Goal: Check status: Check status

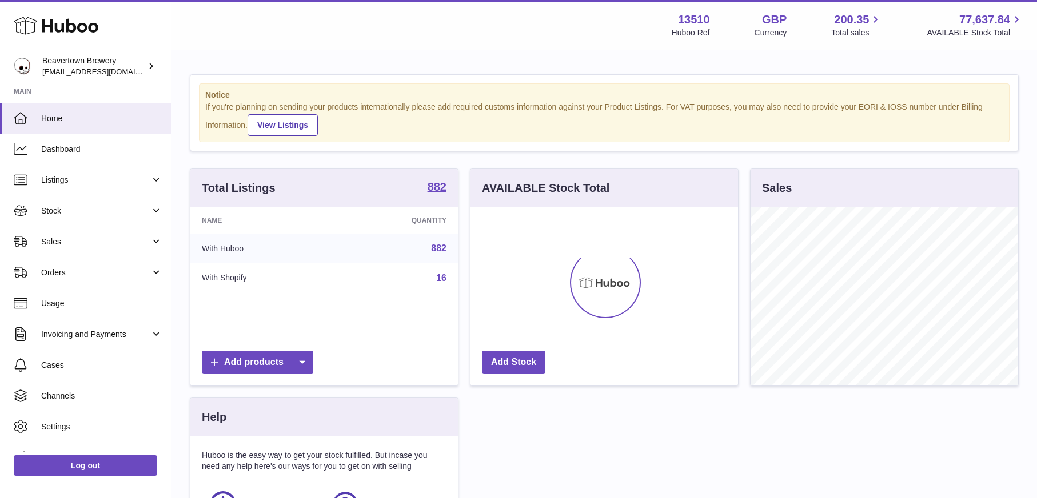
scroll to position [178, 268]
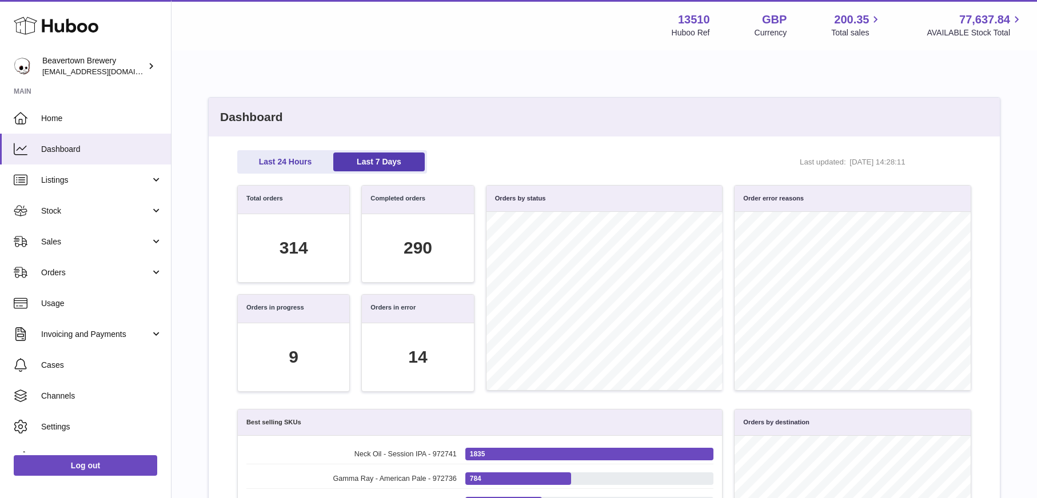
scroll to position [131, 721]
click at [297, 165] on link "Last 24 Hours" at bounding box center [285, 162] width 91 height 19
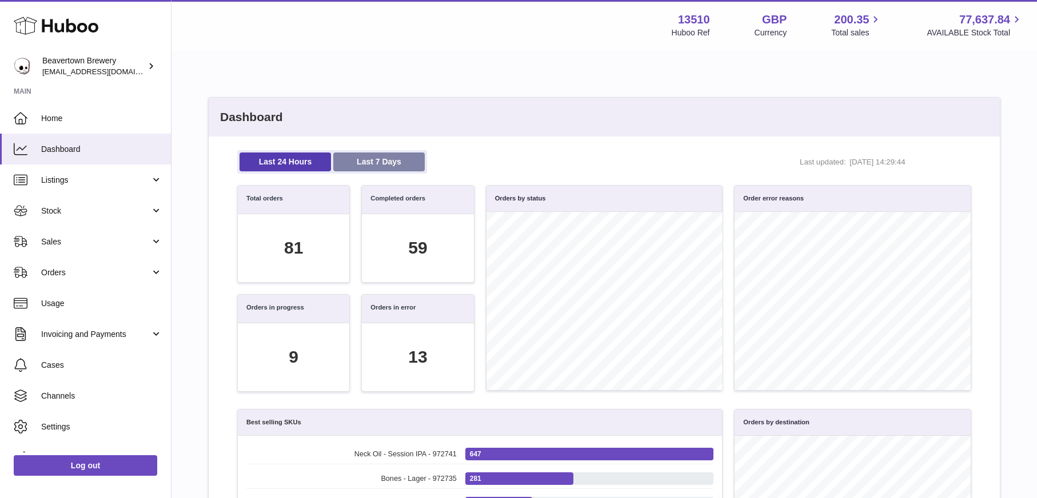
click at [390, 163] on link "Last 7 Days" at bounding box center [378, 162] width 91 height 19
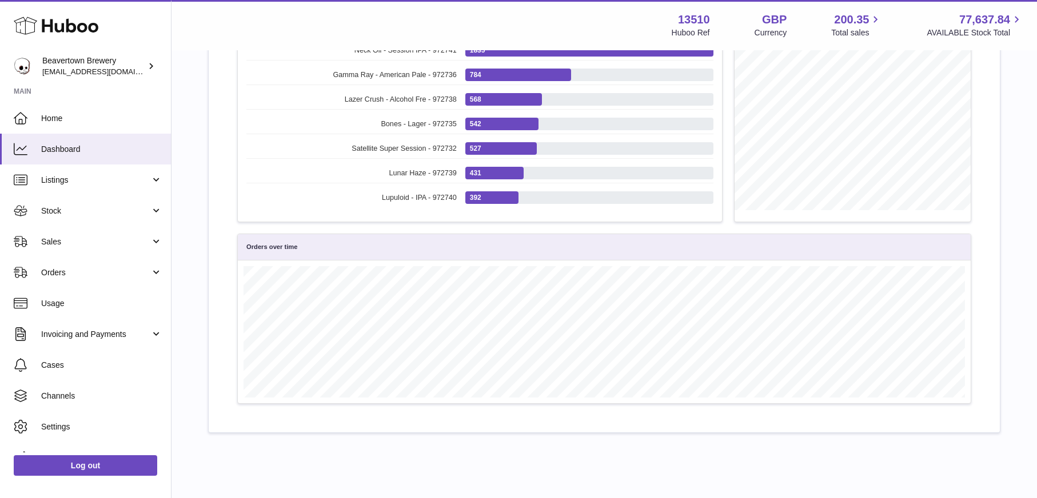
scroll to position [475, 0]
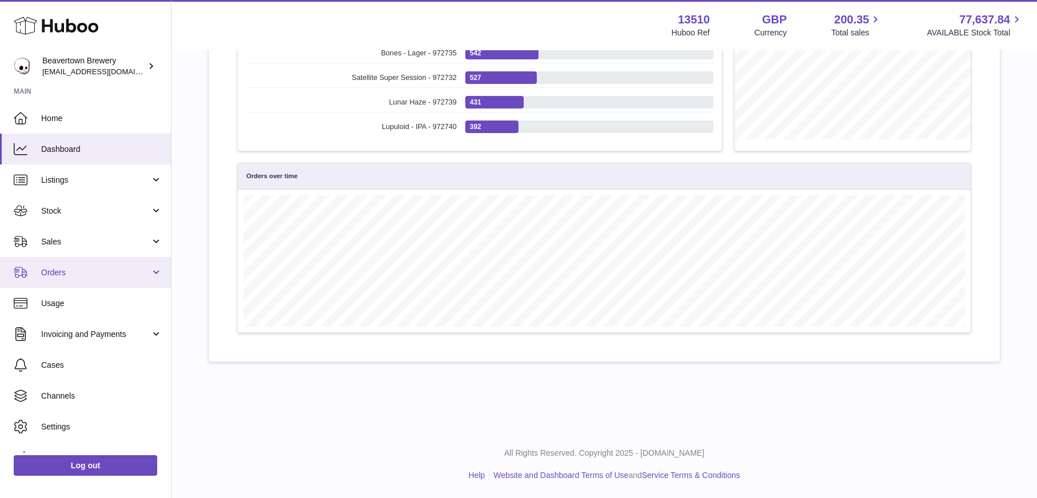
click at [94, 279] on link "Orders" at bounding box center [85, 272] width 171 height 31
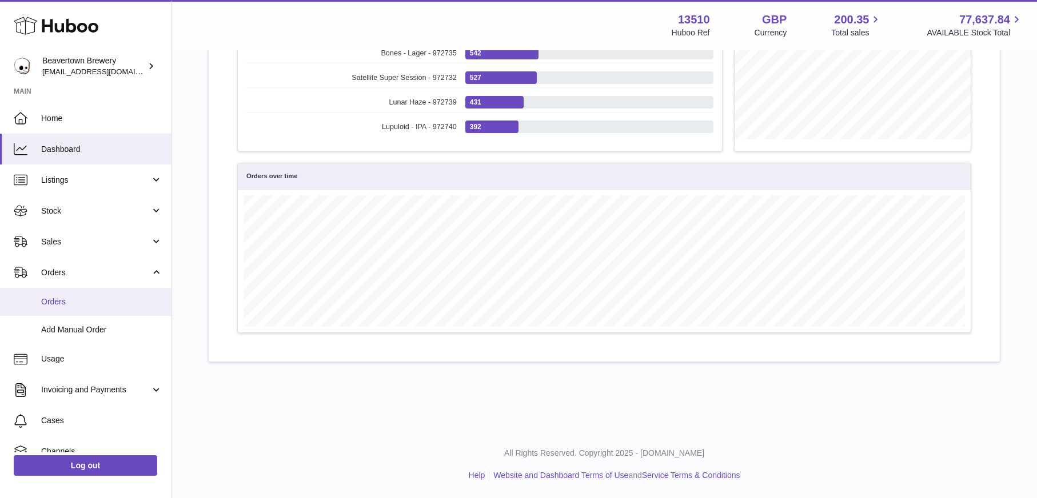
click at [124, 312] on link "Orders" at bounding box center [85, 302] width 171 height 28
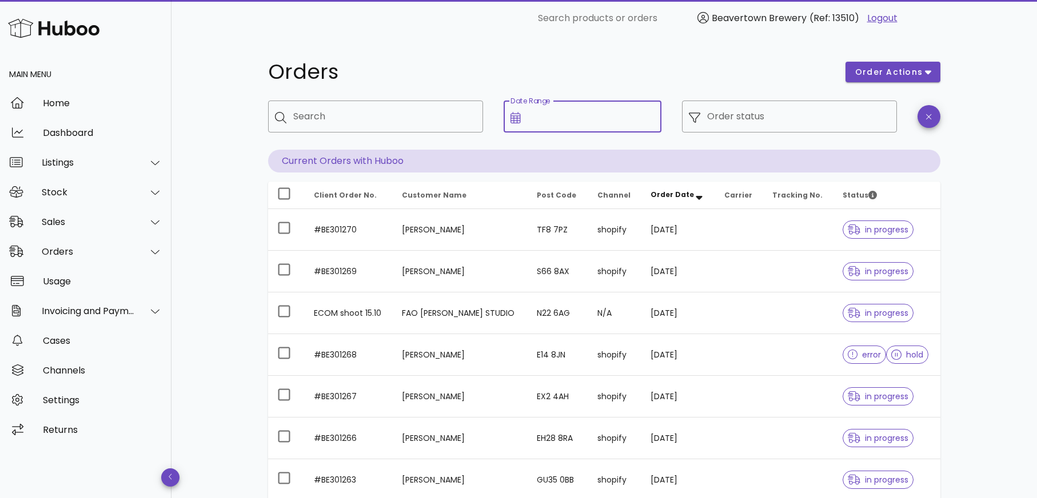
click at [619, 110] on input "Date Range" at bounding box center [591, 116] width 127 height 18
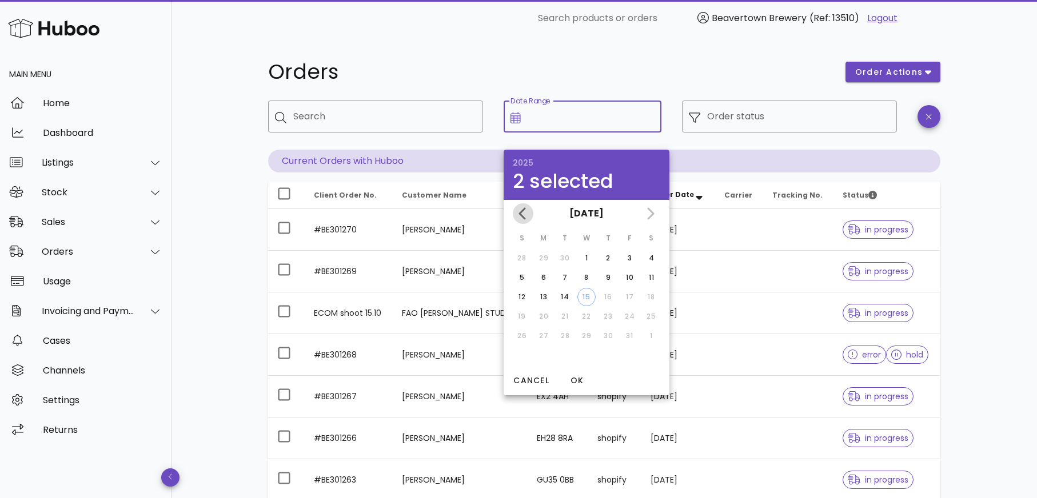
click at [524, 214] on icon "Previous month" at bounding box center [523, 214] width 14 height 14
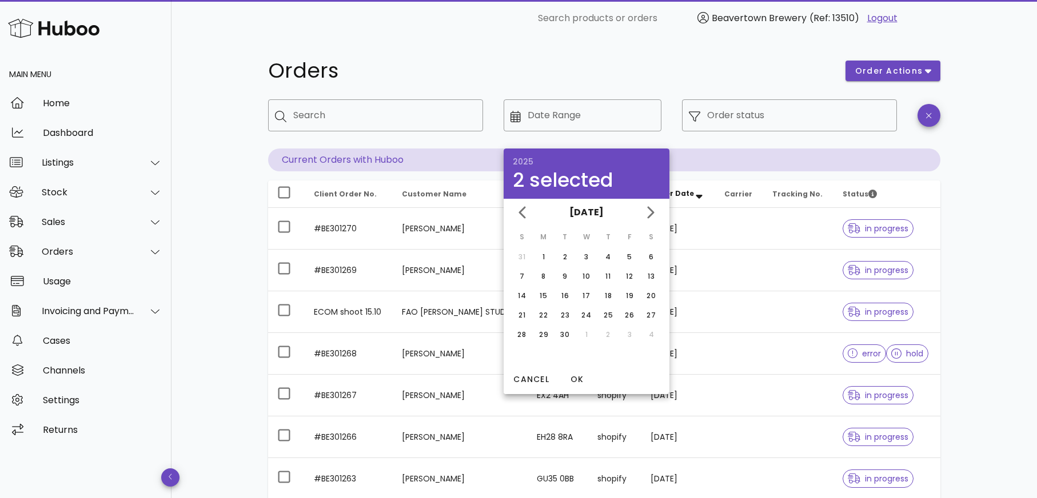
click at [875, 139] on div "​ Order status" at bounding box center [789, 124] width 229 height 63
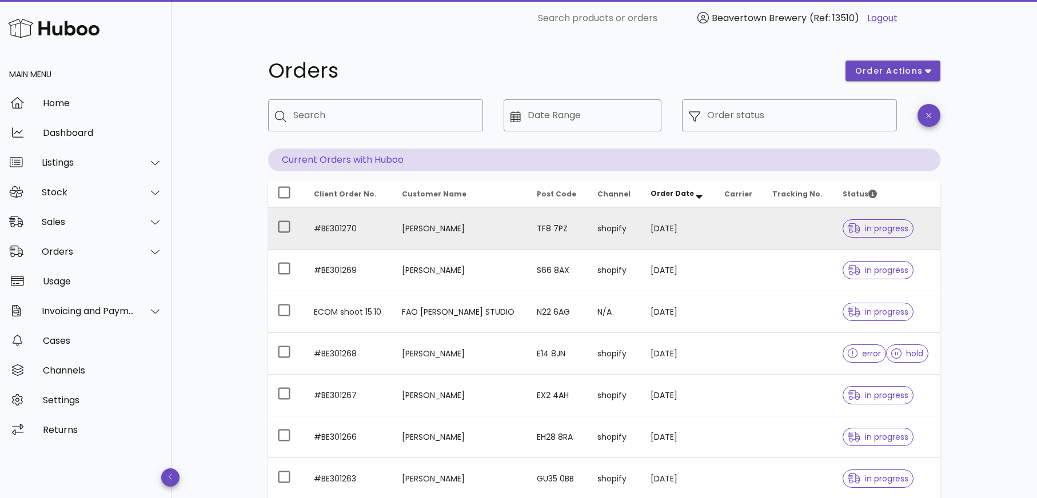
scroll to position [0, 0]
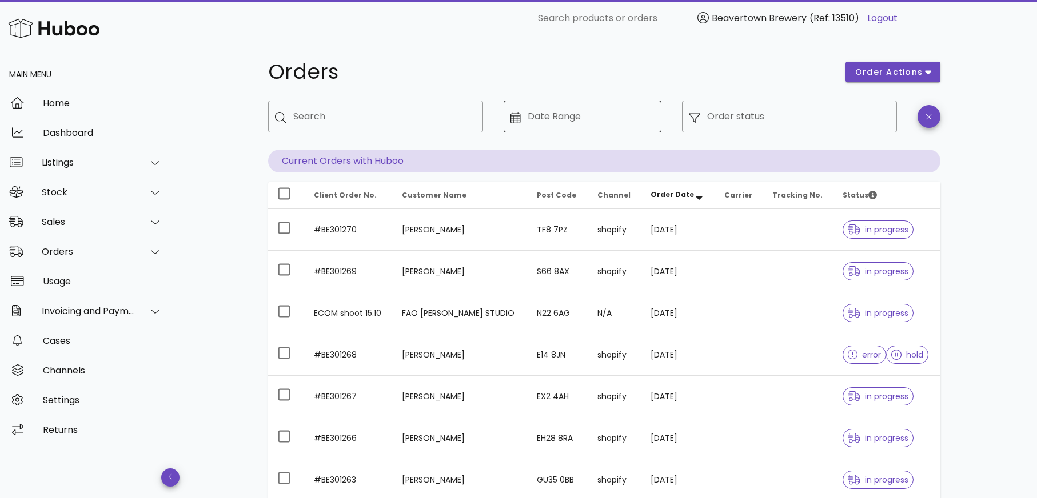
click at [608, 119] on input "Date Range" at bounding box center [591, 116] width 127 height 18
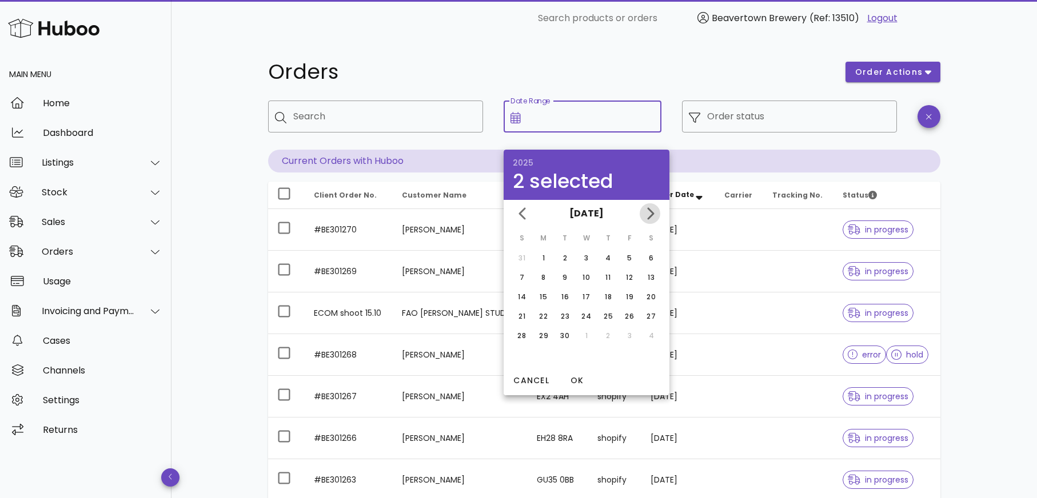
click at [653, 213] on icon "Next month" at bounding box center [650, 214] width 7 height 12
click at [567, 298] on div "14" at bounding box center [565, 297] width 18 height 10
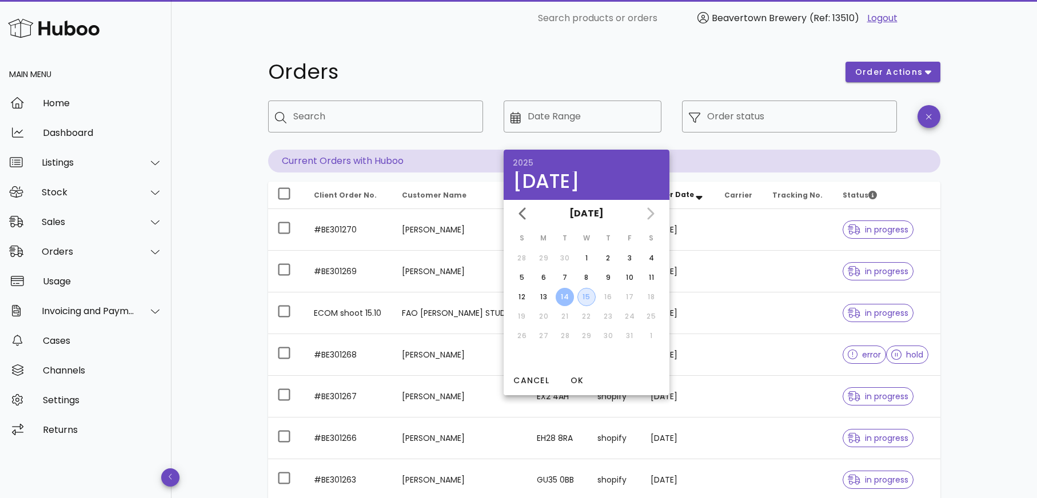
click at [585, 300] on div "15" at bounding box center [586, 297] width 17 height 10
type input "**********"
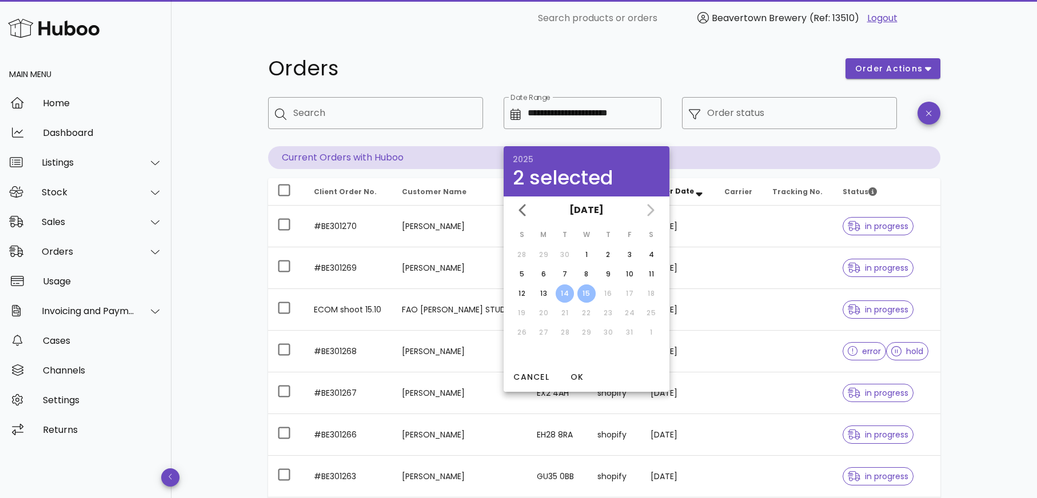
scroll to position [3, 0]
click at [588, 273] on div "8" at bounding box center [586, 275] width 18 height 10
click at [585, 293] on div "15" at bounding box center [586, 294] width 17 height 10
type input "**********"
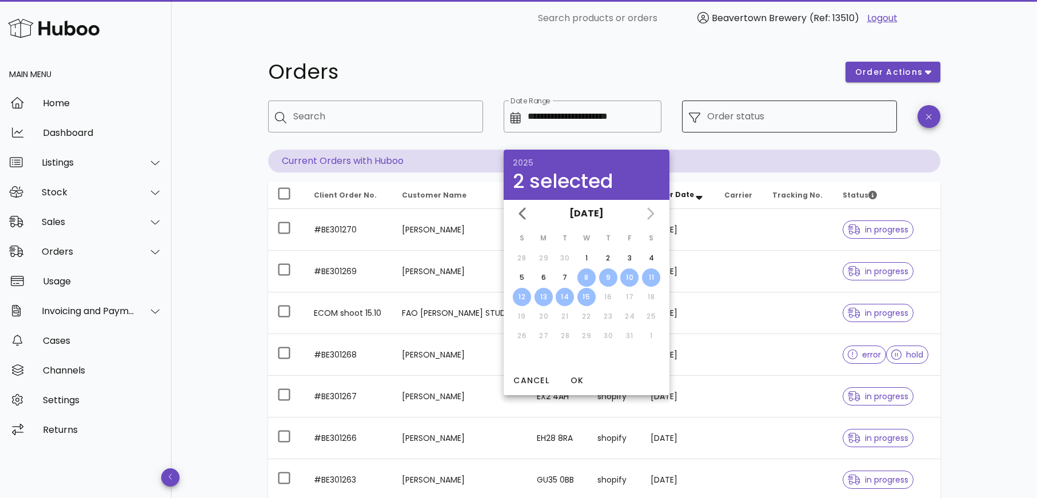
click at [762, 118] on input "Order status" at bounding box center [798, 116] width 183 height 18
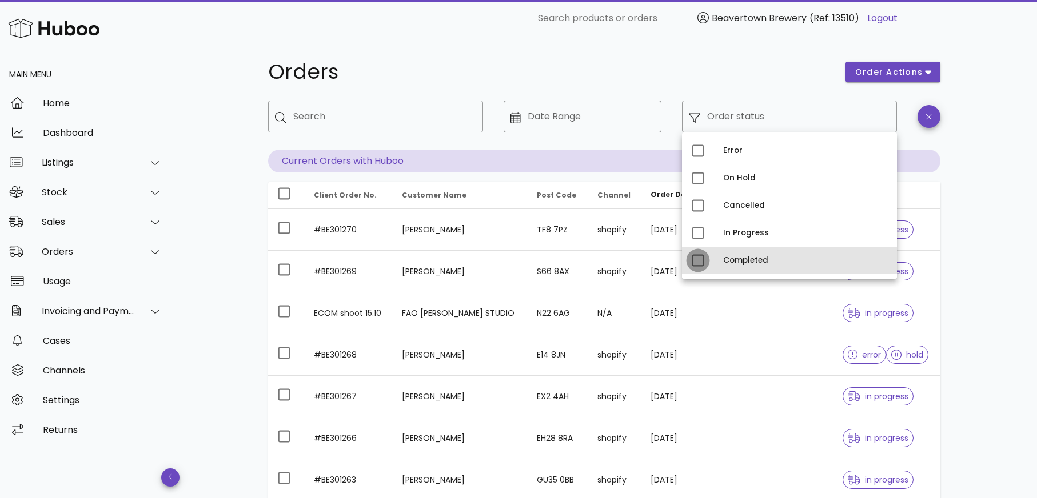
click at [702, 258] on div at bounding box center [697, 260] width 19 height 19
type input "**********"
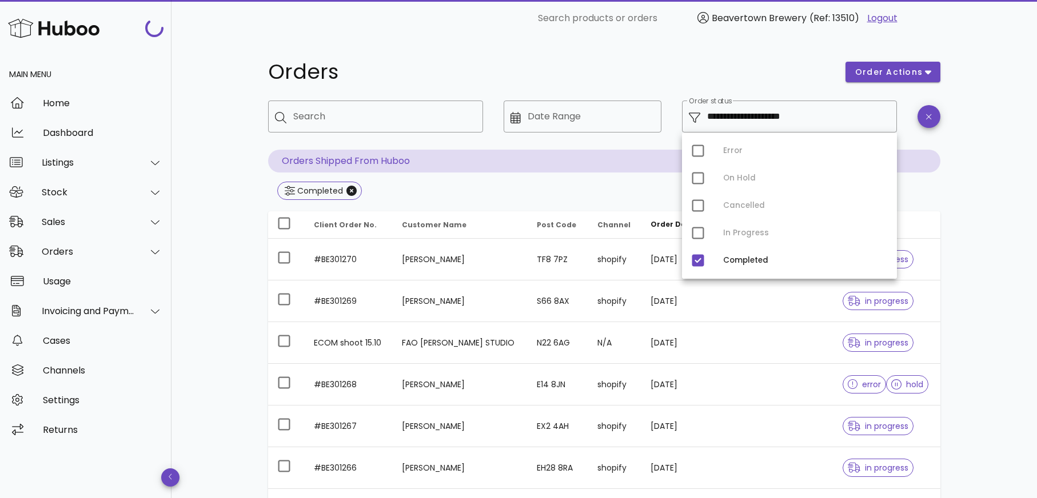
click at [979, 201] on div "**********" at bounding box center [603, 409] width 865 height 745
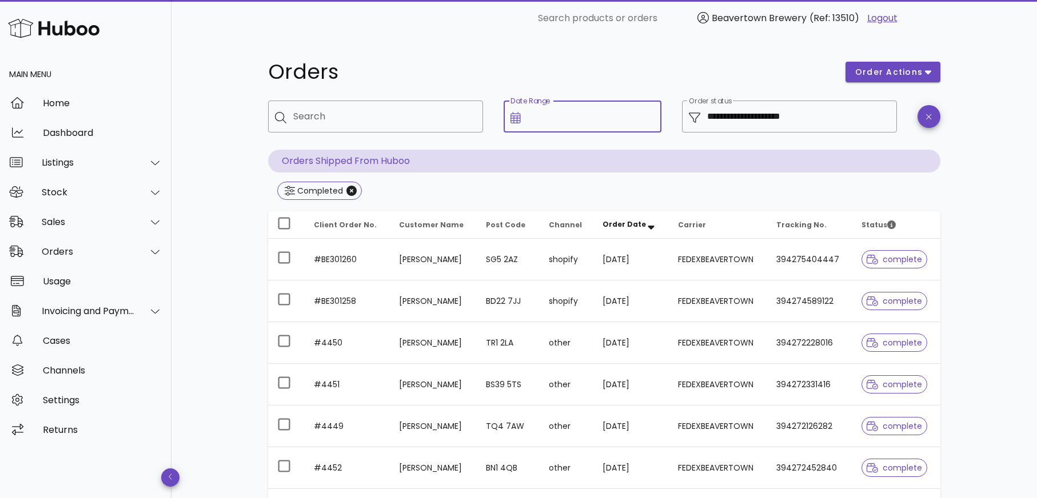
click at [581, 118] on input "Date Range" at bounding box center [591, 116] width 127 height 18
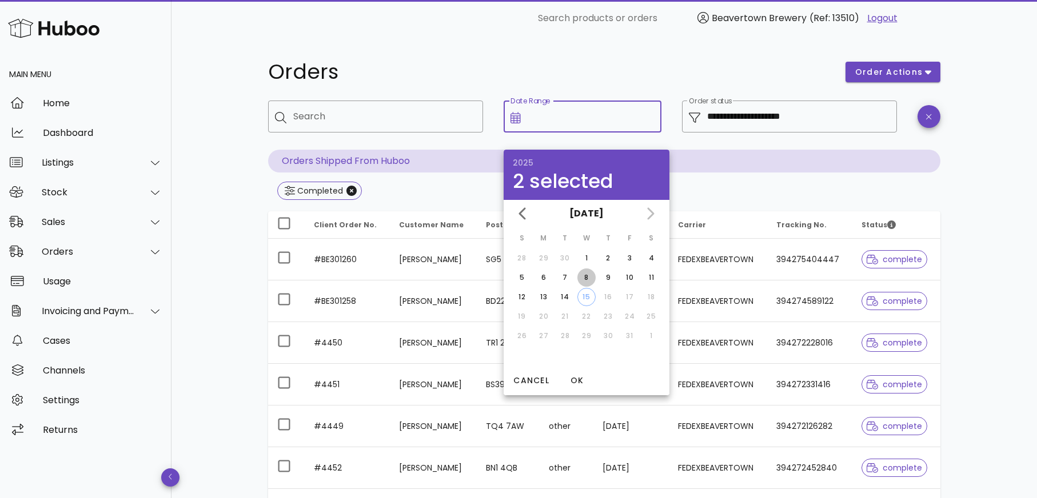
click at [586, 280] on div "8" at bounding box center [586, 278] width 18 height 10
click at [588, 296] on div "15" at bounding box center [586, 297] width 17 height 10
type input "**********"
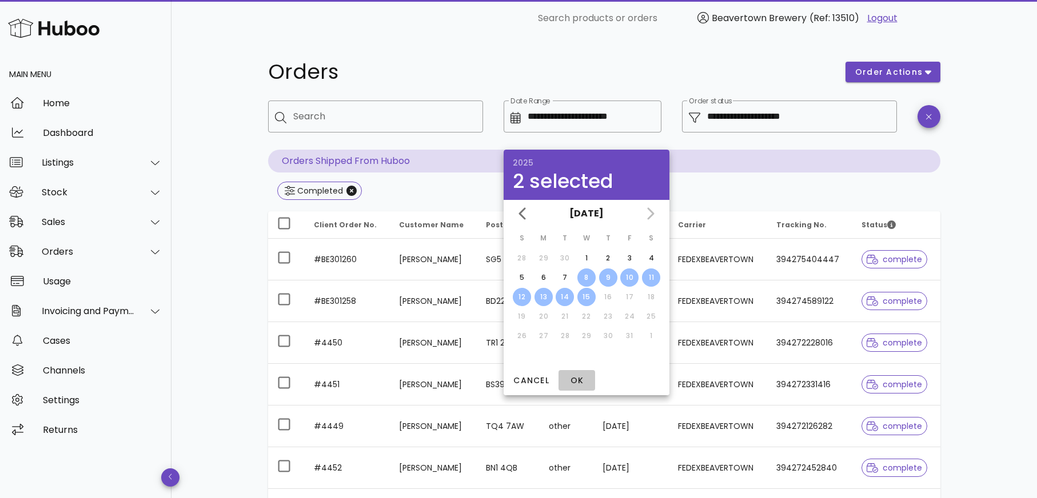
click at [583, 384] on span "OK" at bounding box center [576, 381] width 27 height 12
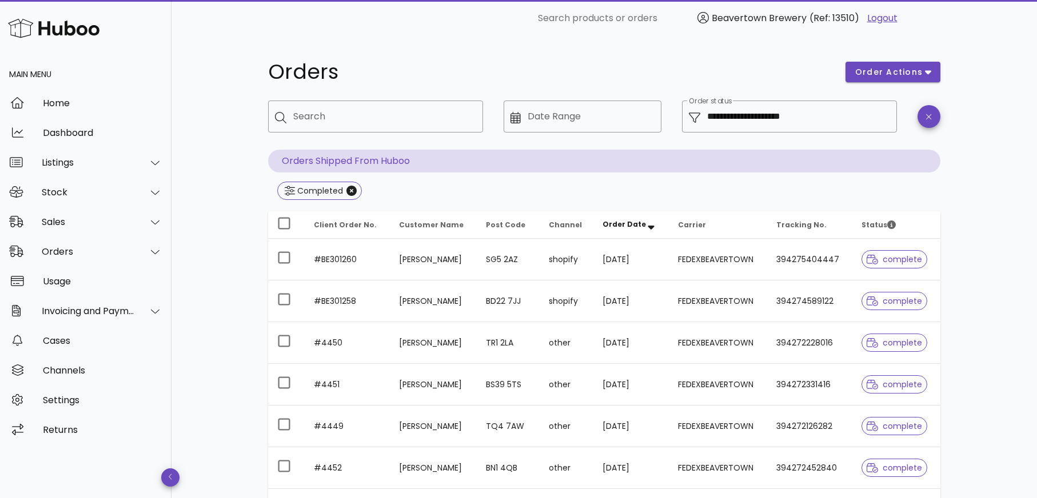
type input "**********"
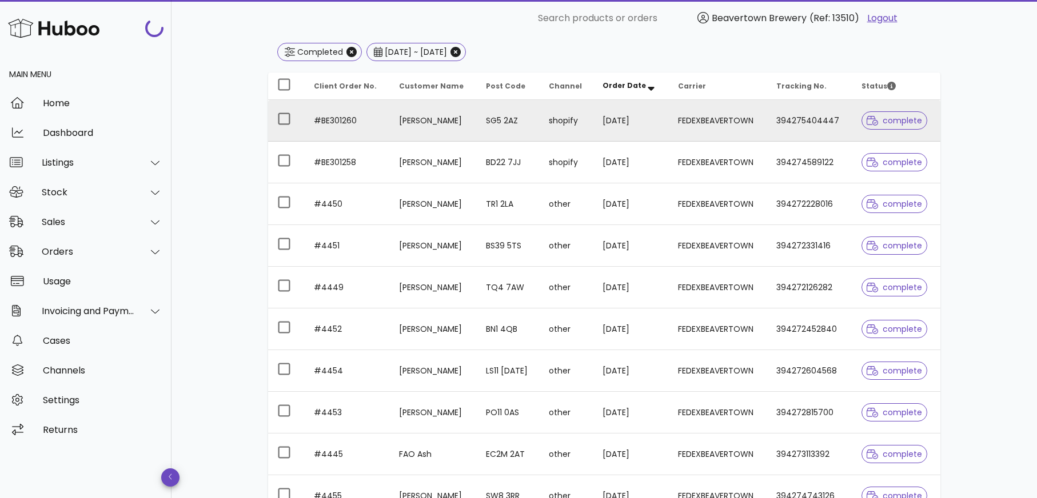
scroll to position [284, 0]
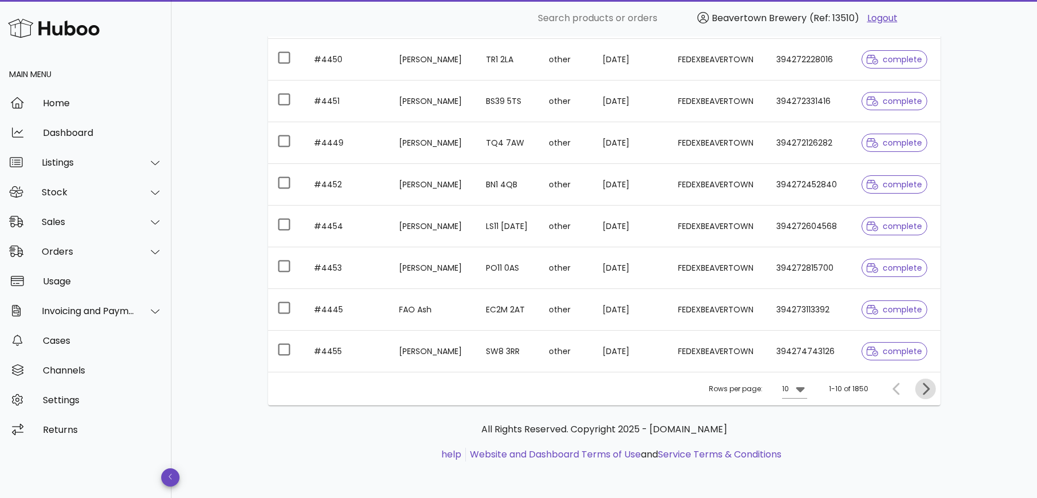
click at [924, 386] on icon "Next page" at bounding box center [926, 389] width 7 height 12
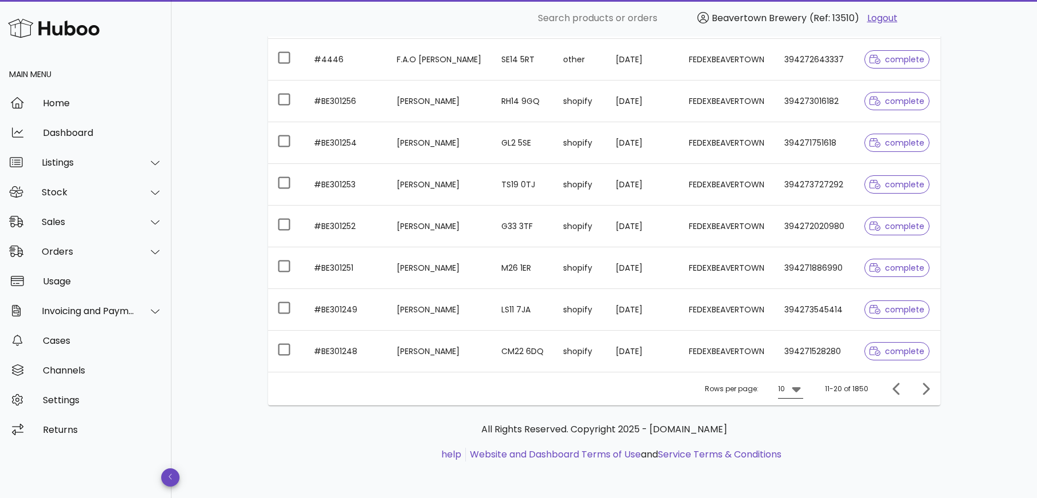
click at [797, 392] on icon at bounding box center [796, 390] width 9 height 5
click at [794, 451] on div "50" at bounding box center [794, 453] width 11 height 11
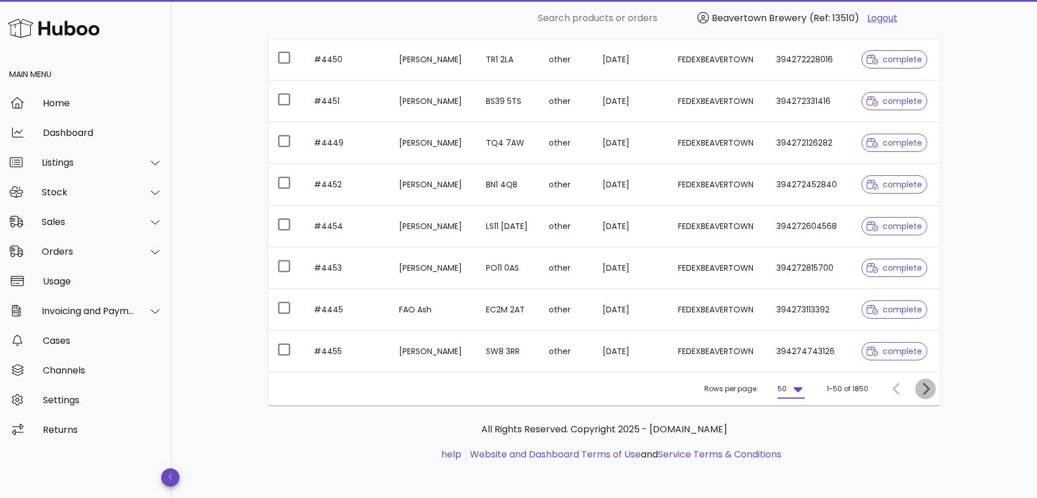
click at [922, 386] on icon "Next page" at bounding box center [926, 389] width 14 height 14
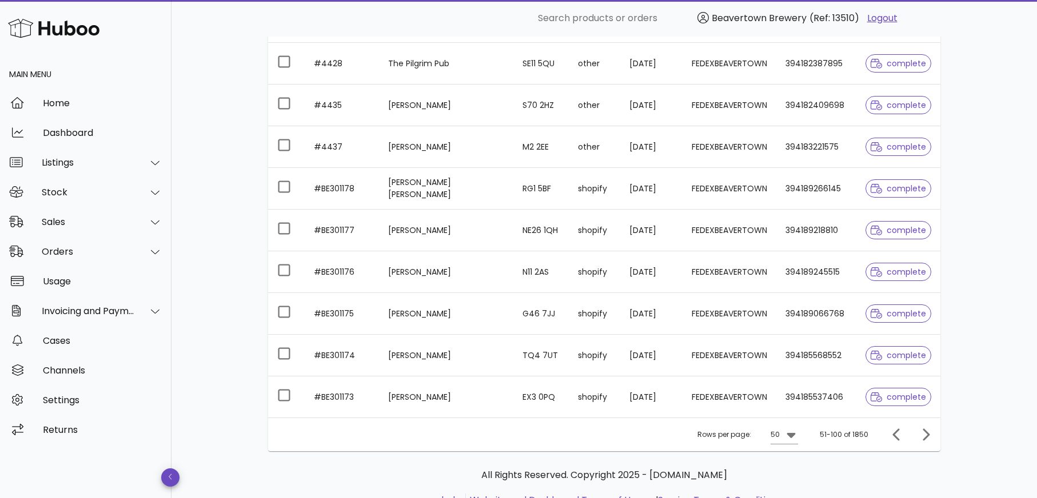
scroll to position [1953, 0]
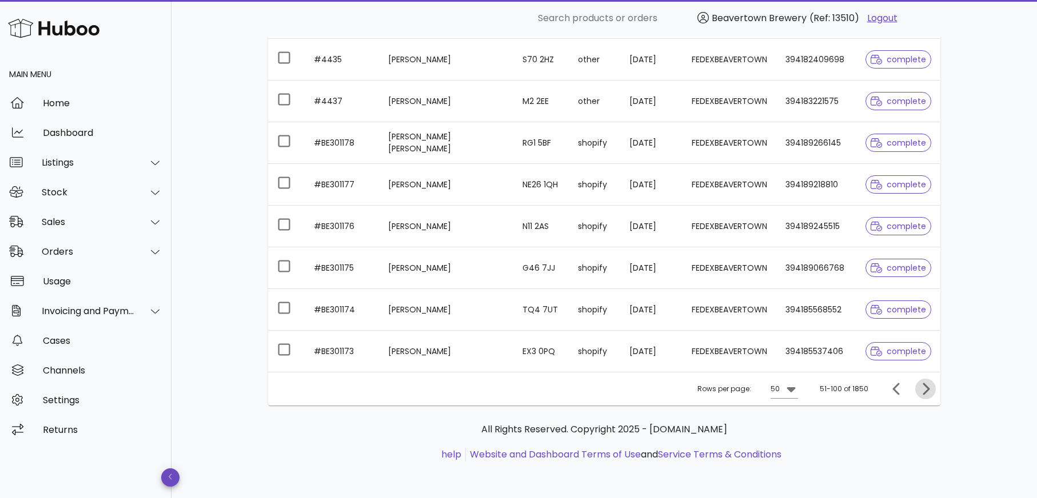
click at [922, 390] on icon "Next page" at bounding box center [926, 389] width 14 height 14
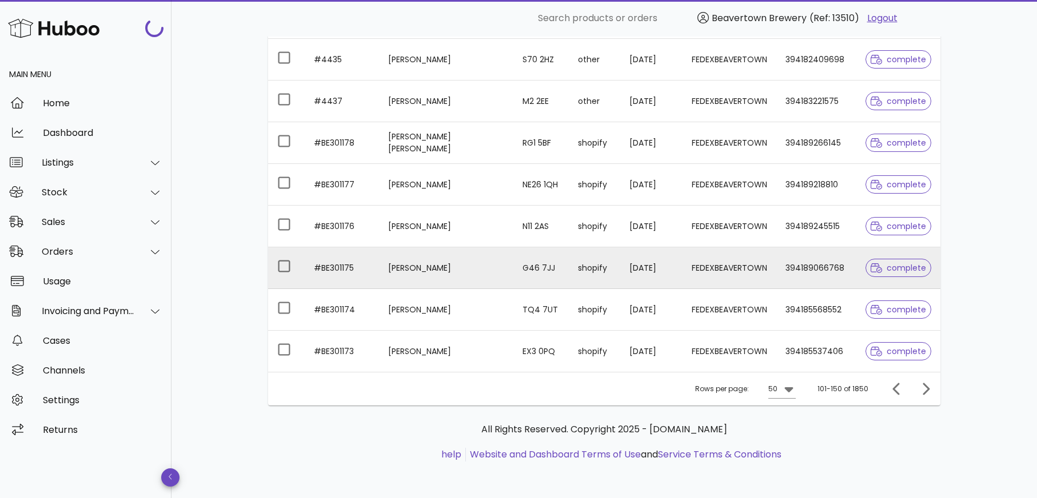
click at [656, 275] on td "[DATE]" at bounding box center [651, 269] width 62 height 42
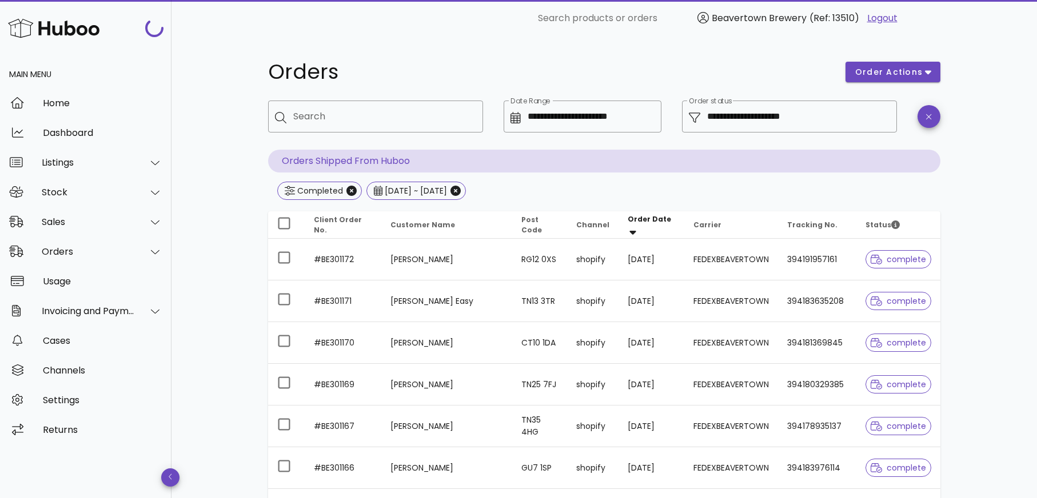
click at [640, 224] on span "Order Date" at bounding box center [649, 219] width 43 height 10
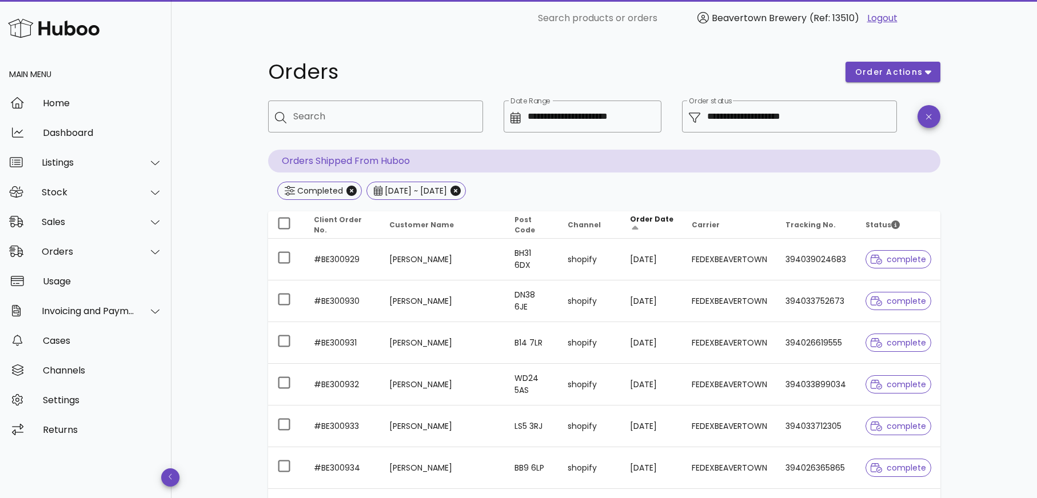
click at [655, 224] on th "Order Date" at bounding box center [652, 225] width 62 height 27
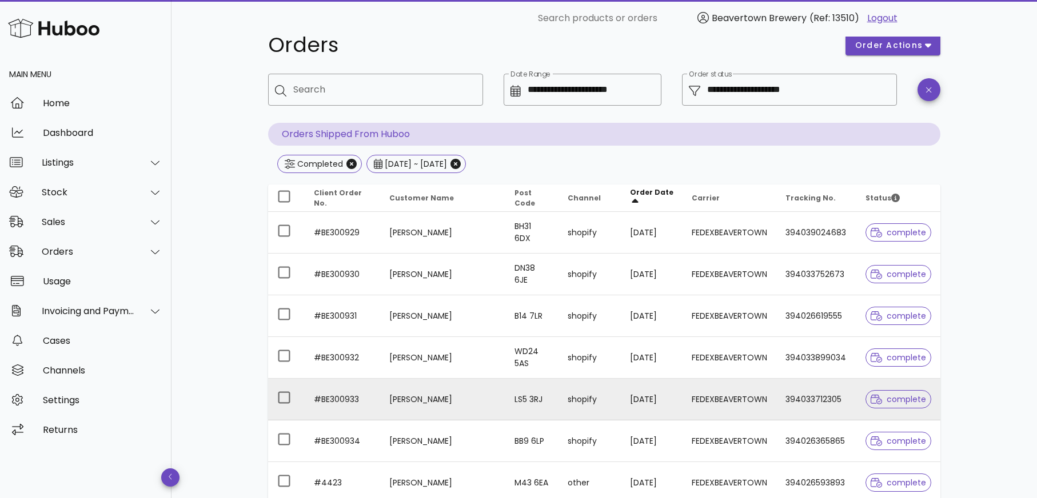
click at [719, 386] on td "FEDEXBEAVERTOWN" at bounding box center [730, 400] width 94 height 42
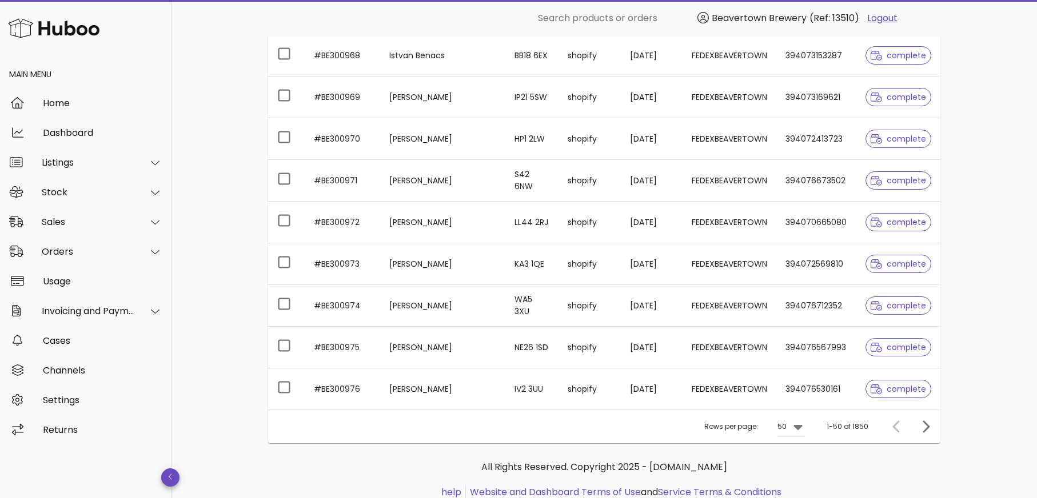
scroll to position [1914, 0]
click at [926, 429] on icon "Next page" at bounding box center [926, 428] width 7 height 12
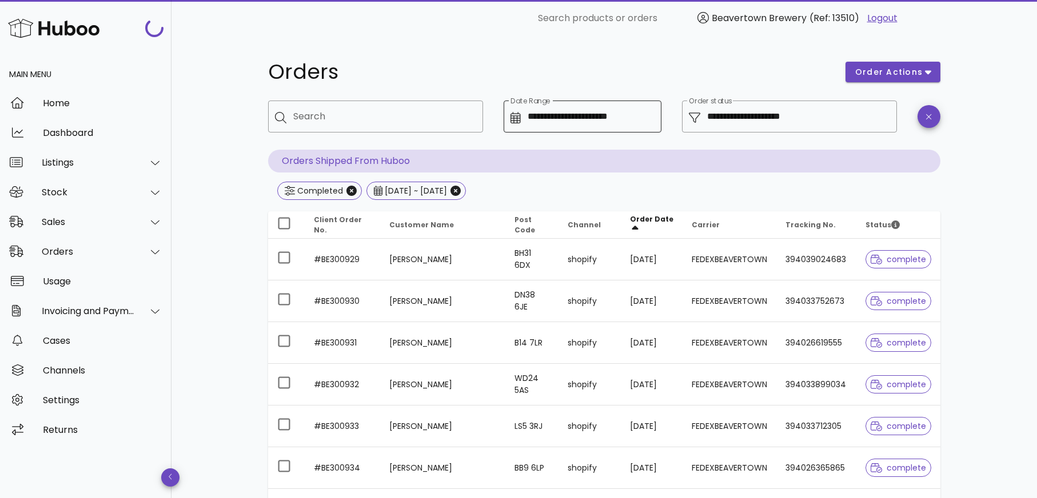
click at [596, 121] on input "**********" at bounding box center [591, 116] width 127 height 18
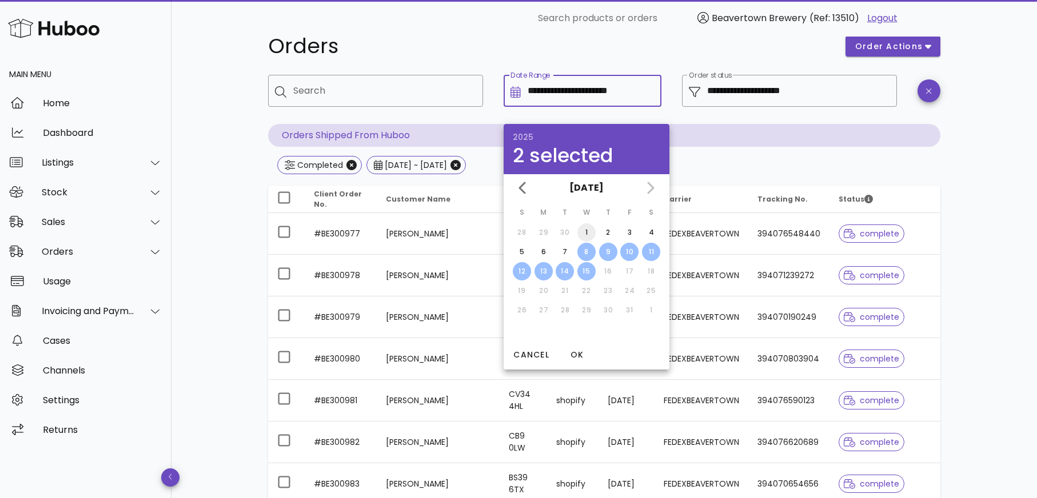
scroll to position [27, 0]
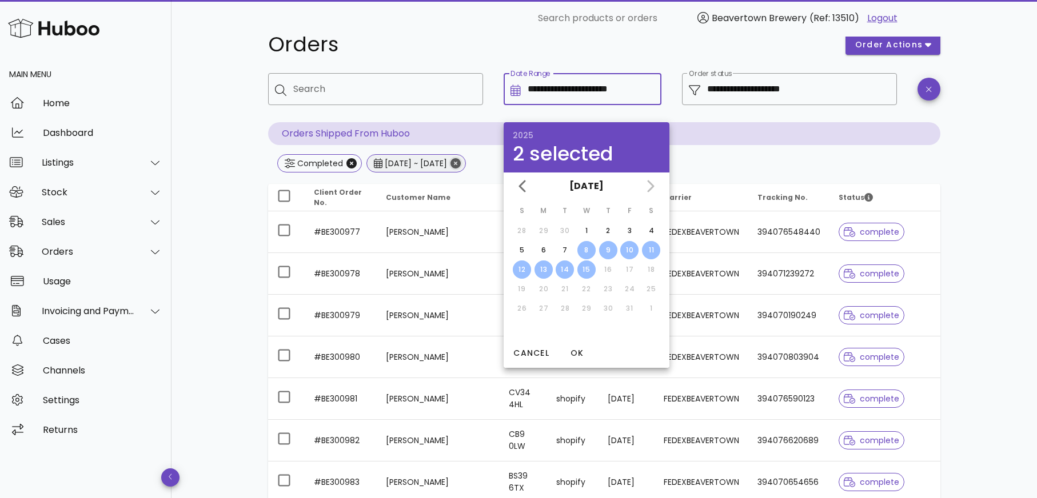
click at [461, 163] on icon "Close" at bounding box center [455, 163] width 10 height 10
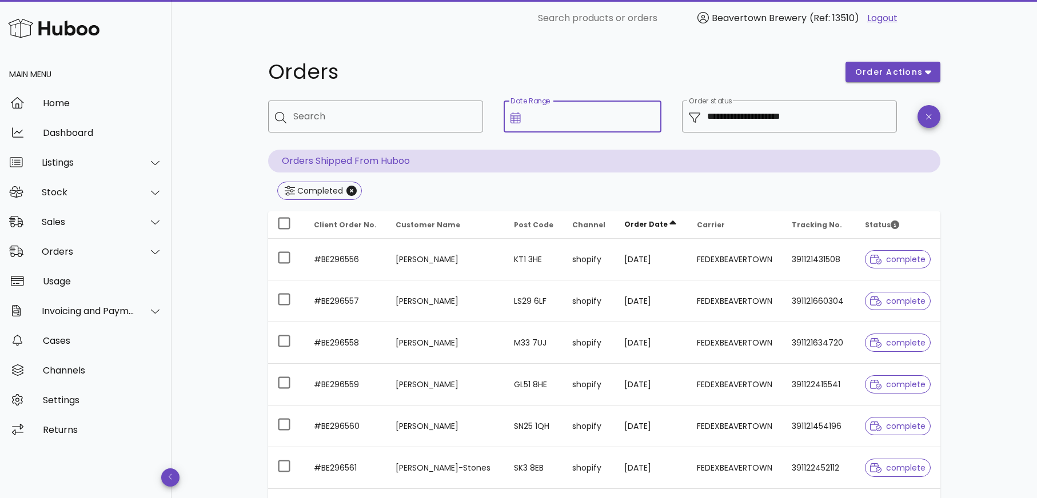
click at [625, 114] on input "Date Range" at bounding box center [591, 116] width 127 height 18
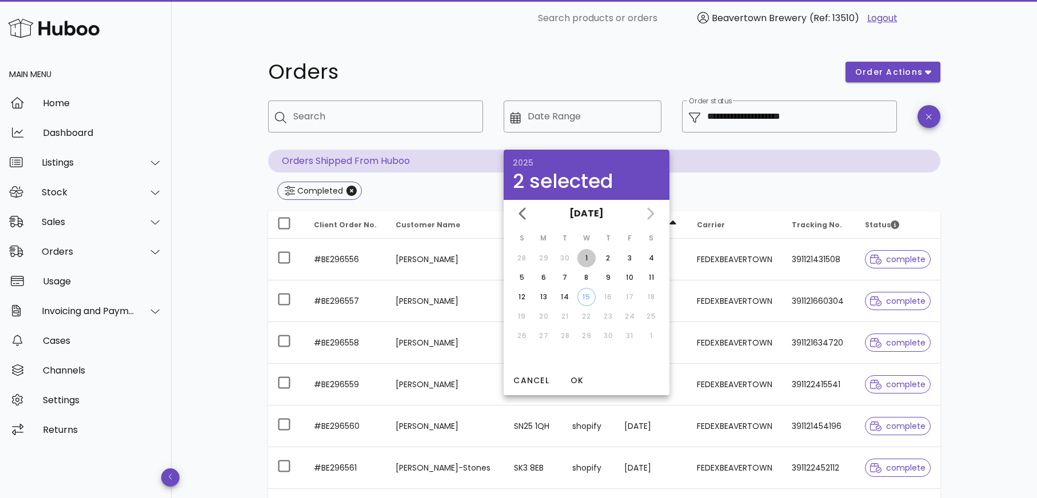
click at [588, 255] on div "1" at bounding box center [586, 258] width 18 height 10
click at [587, 295] on div "15" at bounding box center [586, 297] width 17 height 10
type input "**********"
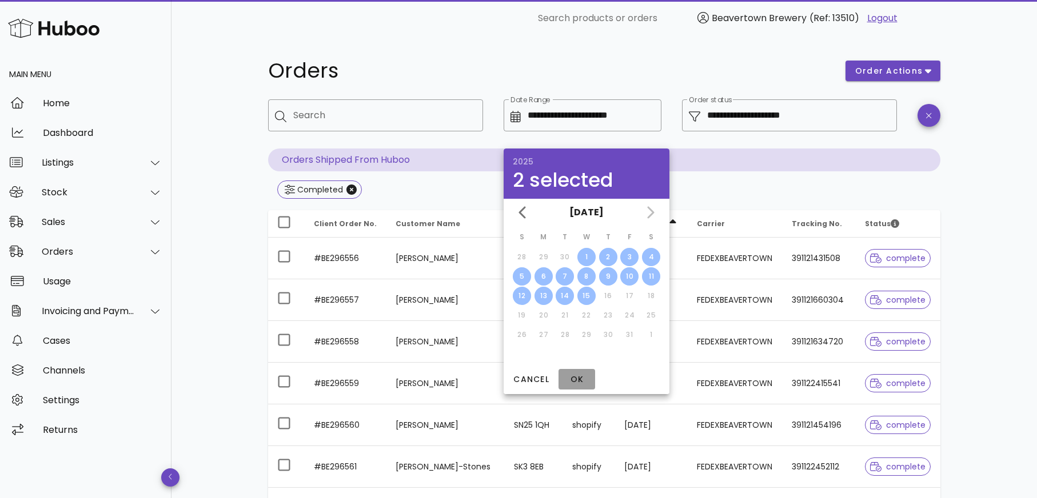
click at [579, 374] on span "OK" at bounding box center [576, 380] width 27 height 12
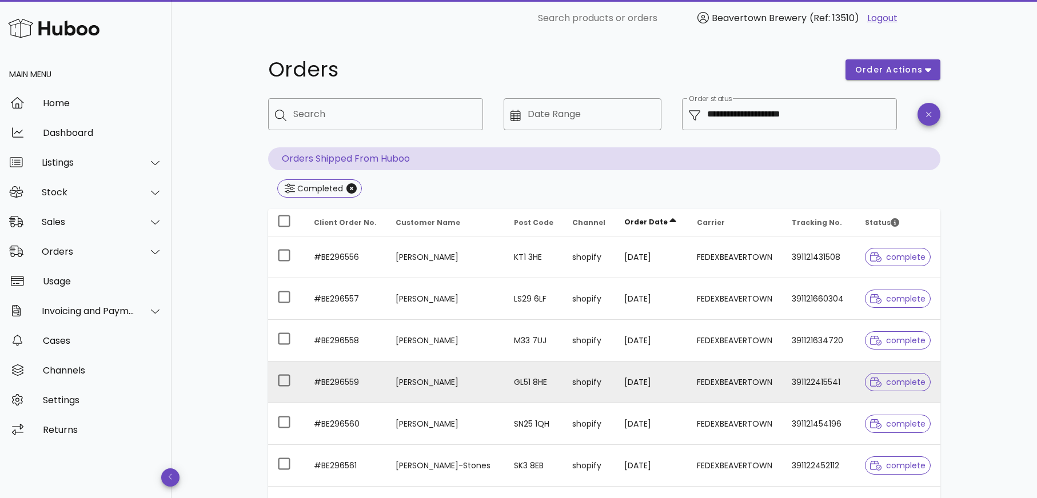
scroll to position [3, 0]
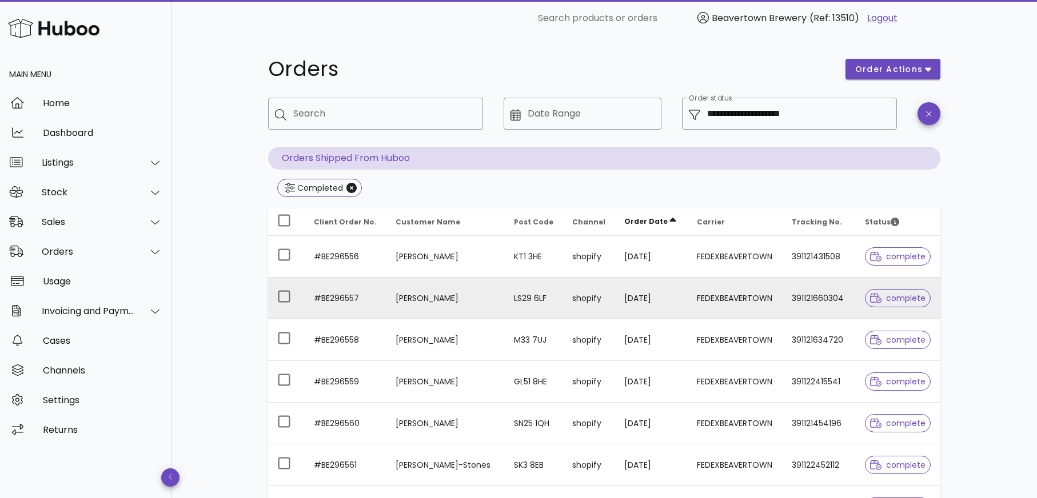
type input "**********"
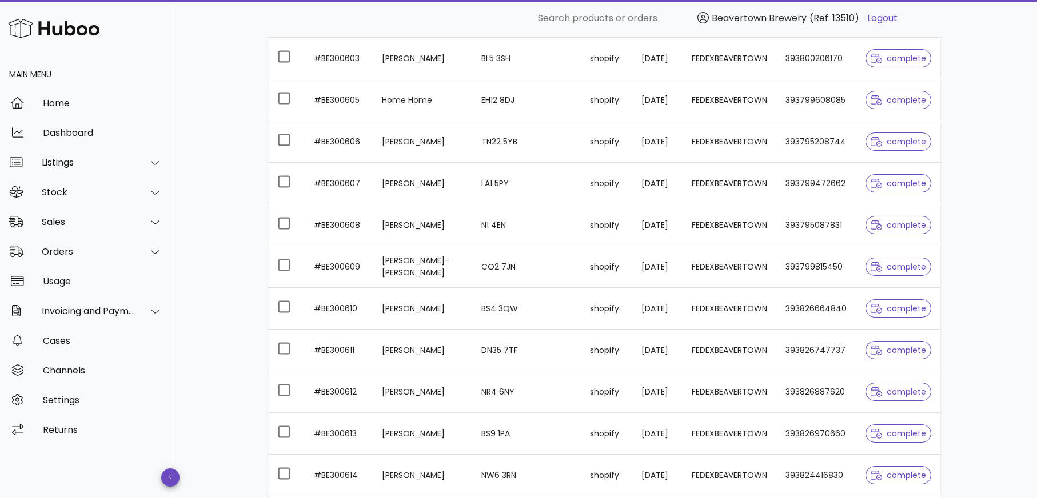
scroll to position [1953, 0]
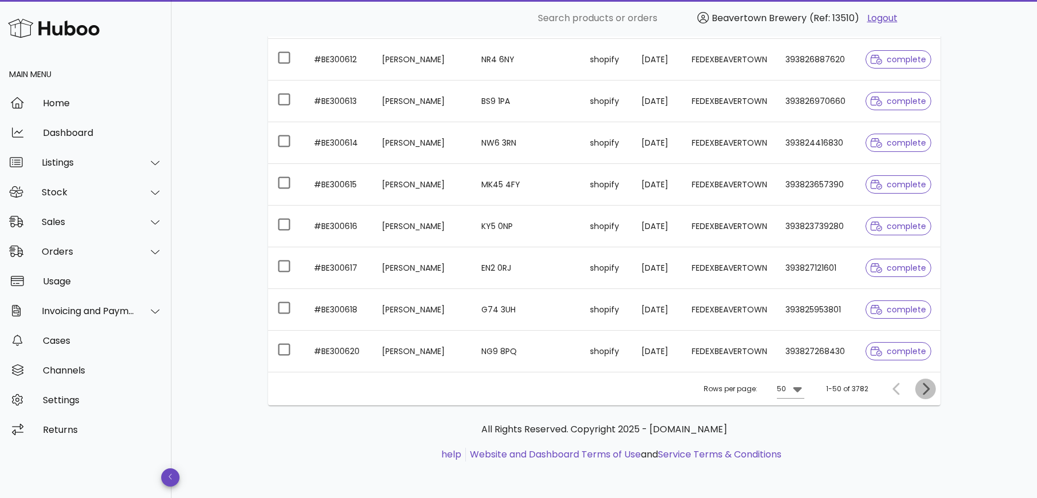
click at [925, 390] on icon "Next page" at bounding box center [926, 389] width 14 height 14
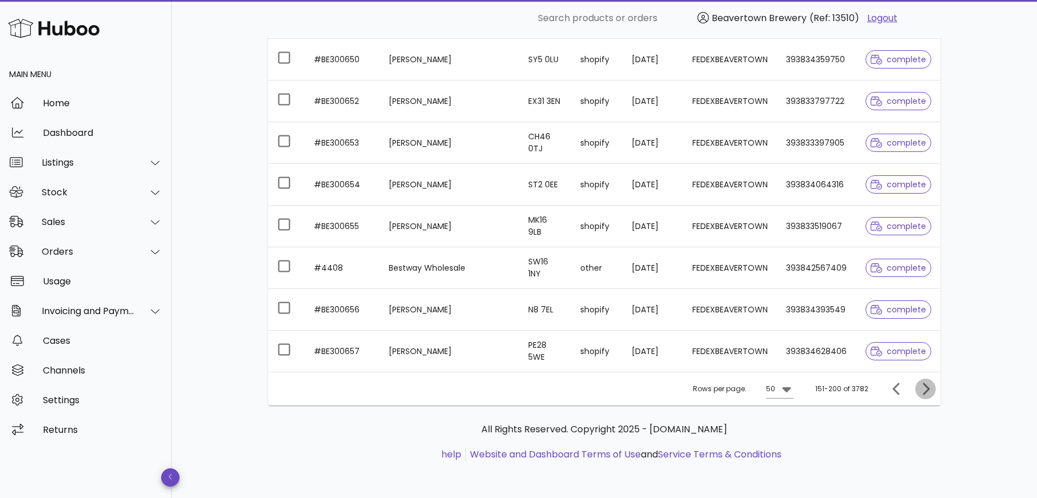
click at [925, 390] on icon "Next page" at bounding box center [926, 389] width 14 height 14
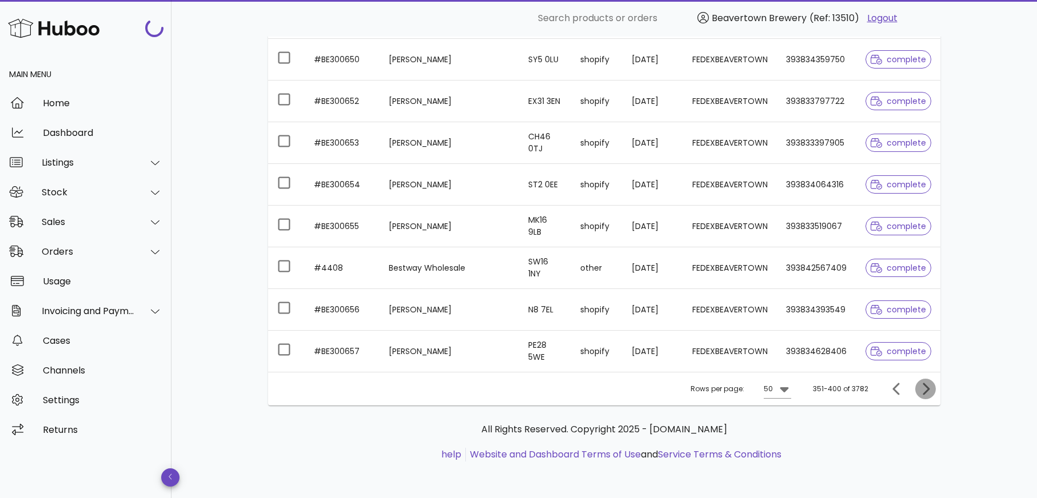
click at [925, 390] on icon "Next page" at bounding box center [926, 389] width 14 height 14
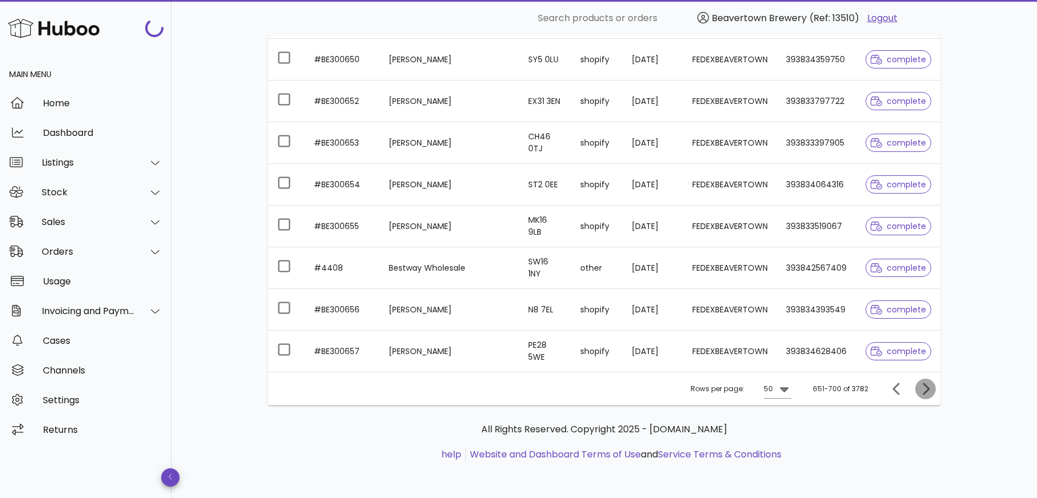
click at [925, 390] on icon "Next page" at bounding box center [926, 389] width 14 height 14
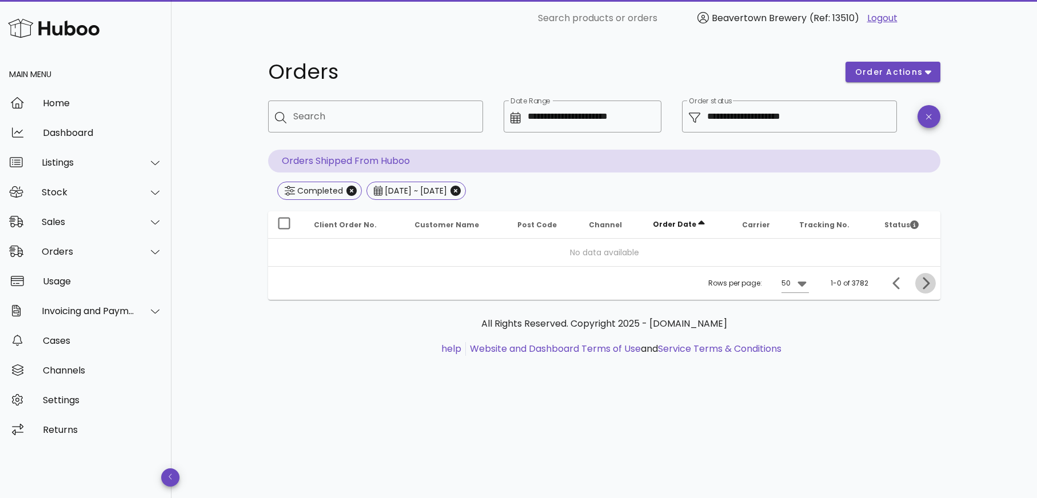
click at [925, 390] on div "**********" at bounding box center [604, 215] width 727 height 356
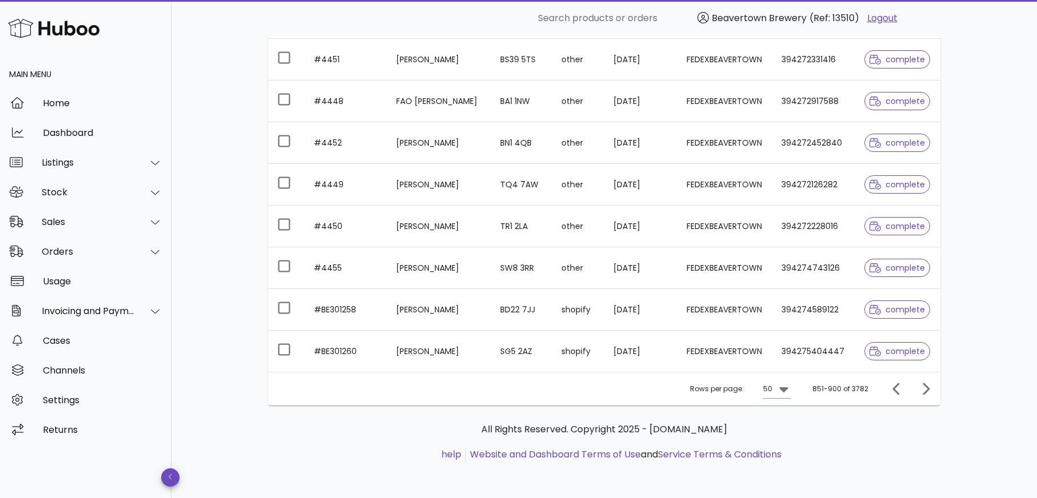
scroll to position [1953, 0]
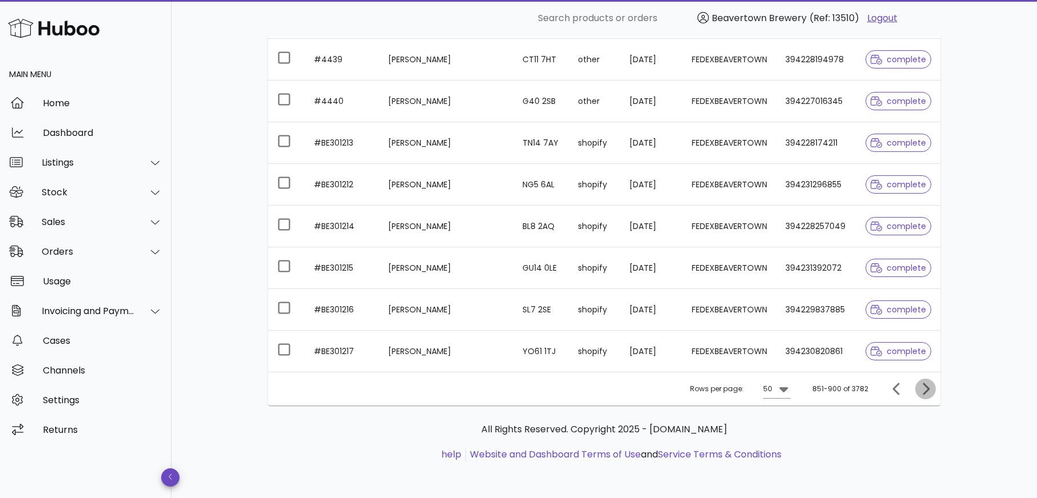
click at [923, 393] on icon "Next page" at bounding box center [926, 389] width 14 height 14
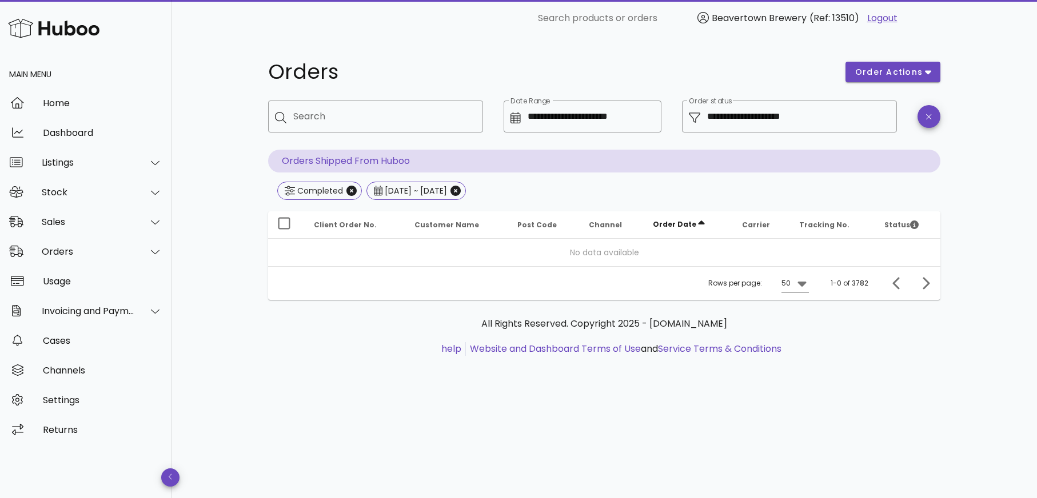
click at [804, 349] on ul "help Website and Dashboard Terms of Use and Service Terms & Conditions" at bounding box center [604, 349] width 654 height 14
click at [893, 282] on icon "Previous page" at bounding box center [896, 283] width 7 height 12
drag, startPoint x: 871, startPoint y: 280, endPoint x: 726, endPoint y: 277, distance: 144.6
click at [726, 277] on div "Rows per page: 50 1-0 of 3782" at bounding box center [604, 283] width 672 height 34
click at [687, 305] on div "All Rights Reserved. Copyright 2025 - [DOMAIN_NAME] help Website and Dashboard …" at bounding box center [604, 343] width 672 height 86
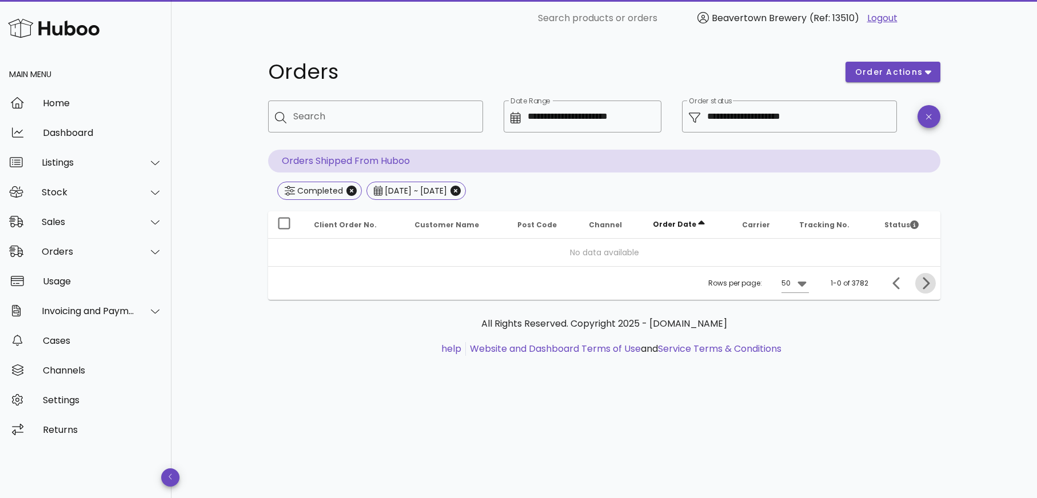
click at [930, 285] on icon "Next page" at bounding box center [926, 284] width 14 height 14
click at [458, 190] on span "[DATE] ~ [DATE]" at bounding box center [416, 190] width 85 height 17
click at [461, 189] on icon "Close" at bounding box center [455, 191] width 10 height 10
click at [354, 192] on icon "Close" at bounding box center [351, 191] width 10 height 10
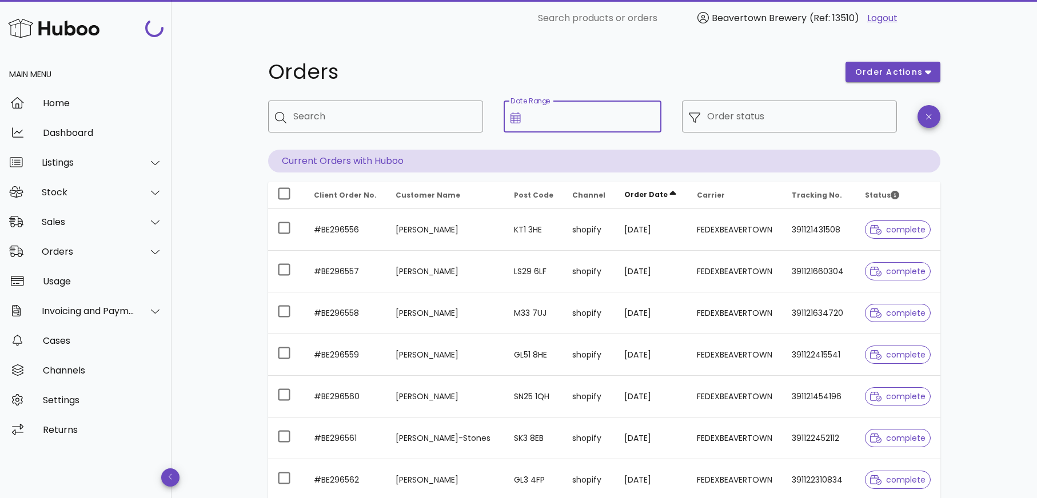
click at [560, 108] on div "Date Range" at bounding box center [591, 117] width 127 height 32
click at [735, 118] on input "Order status" at bounding box center [798, 116] width 183 height 18
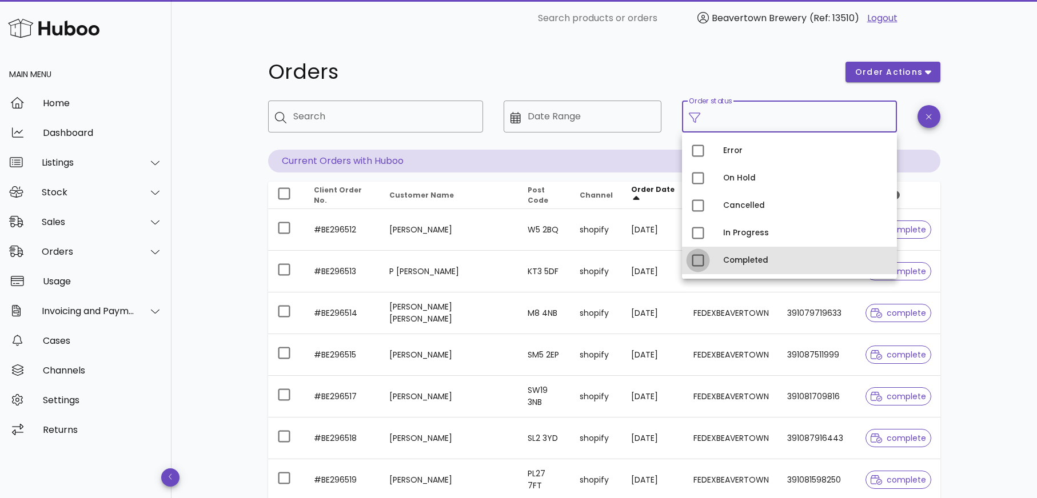
click at [701, 260] on div at bounding box center [697, 260] width 19 height 19
type input "**********"
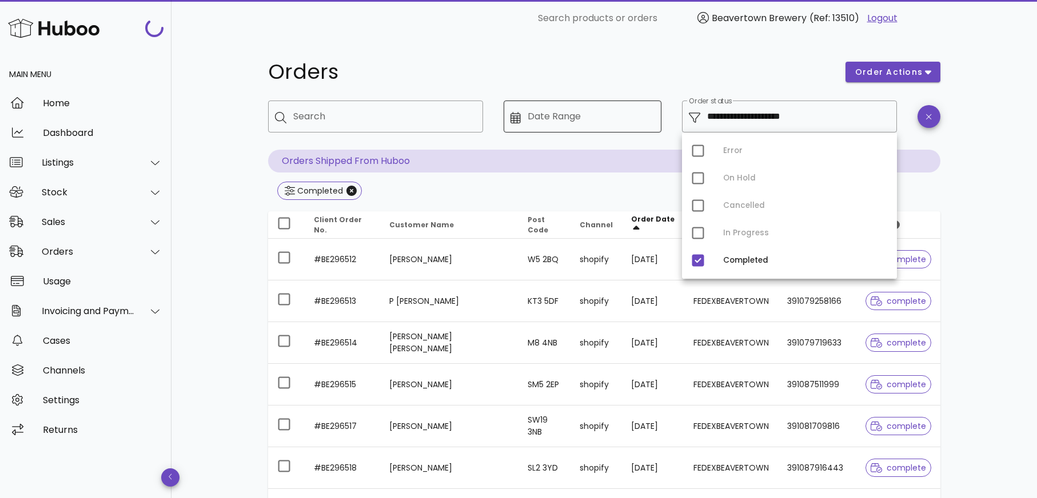
click at [594, 126] on div "Date Range" at bounding box center [591, 117] width 127 height 32
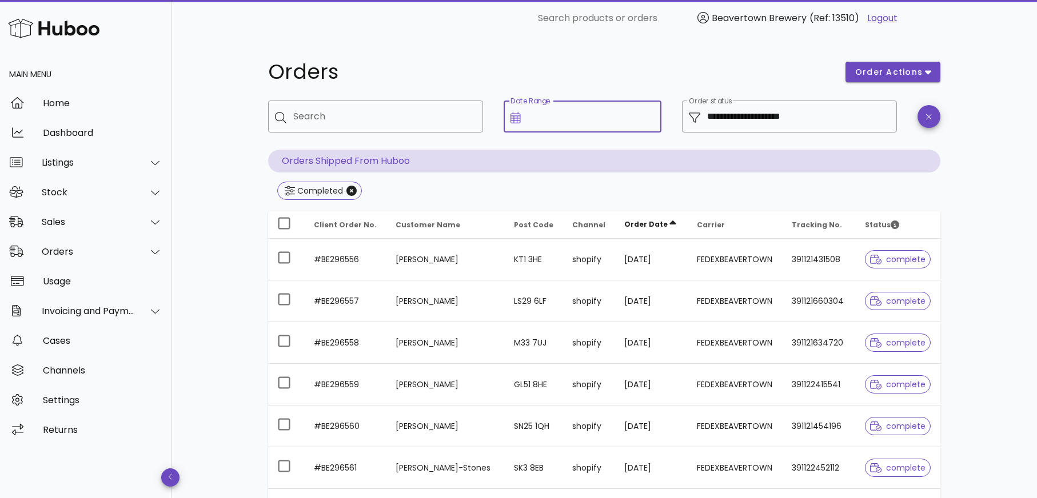
click at [703, 66] on h1 "Orders" at bounding box center [550, 72] width 564 height 21
click at [561, 127] on div "Date Range" at bounding box center [591, 117] width 127 height 32
click at [581, 117] on input "Date Range" at bounding box center [591, 116] width 127 height 18
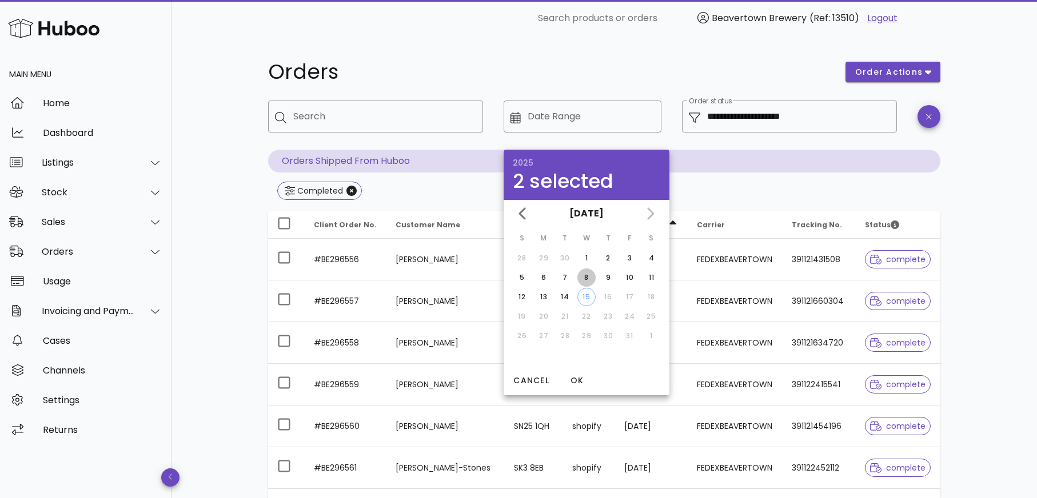
click at [583, 269] on button "8" at bounding box center [586, 278] width 18 height 18
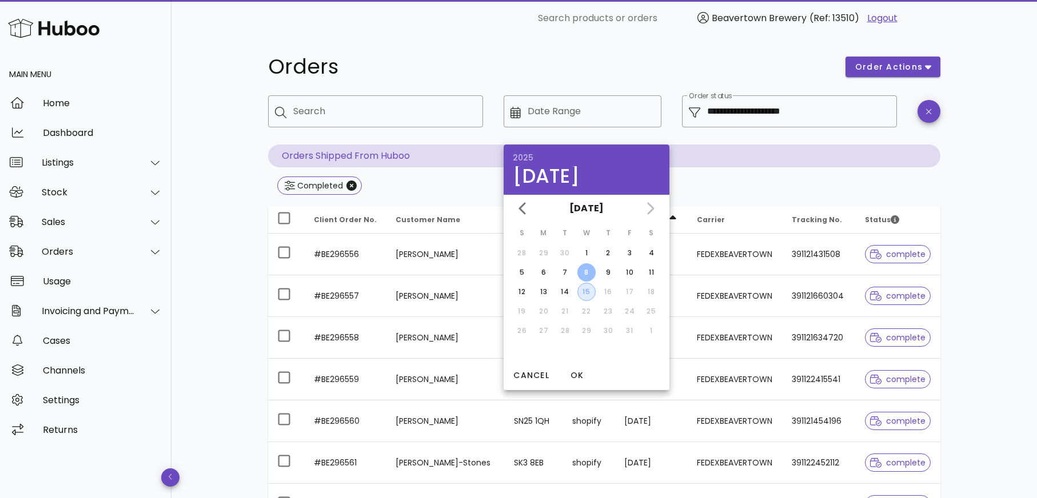
click at [585, 293] on div "15" at bounding box center [586, 292] width 17 height 10
type input "**********"
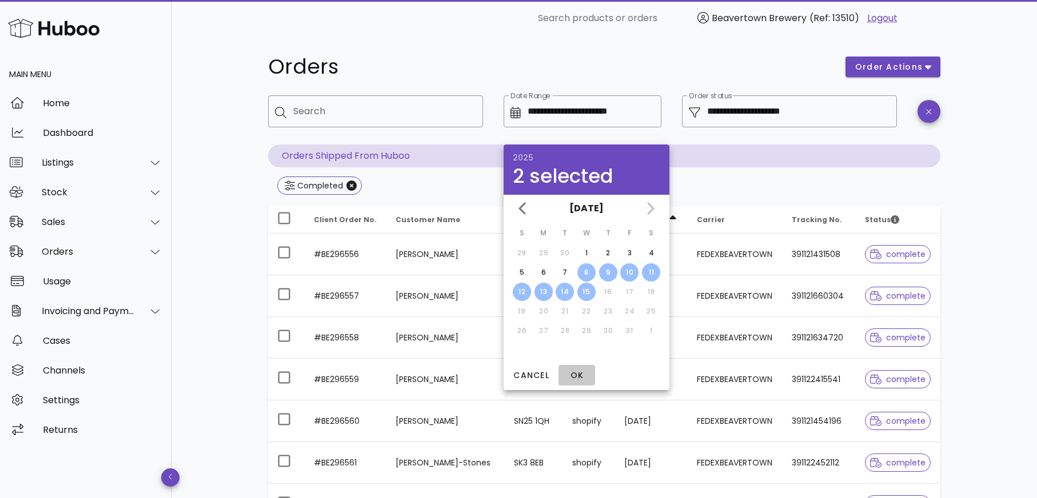
click at [573, 373] on span "OK" at bounding box center [576, 376] width 27 height 12
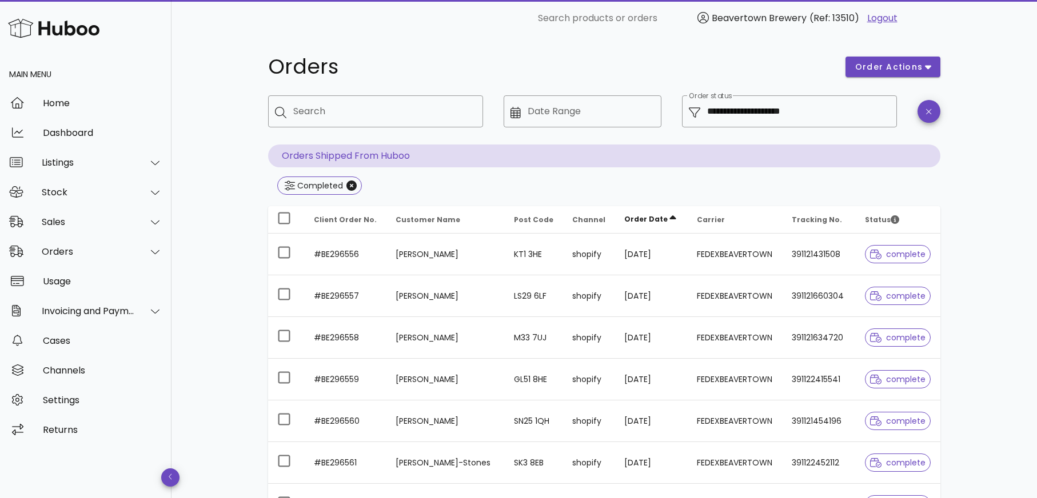
type input "**********"
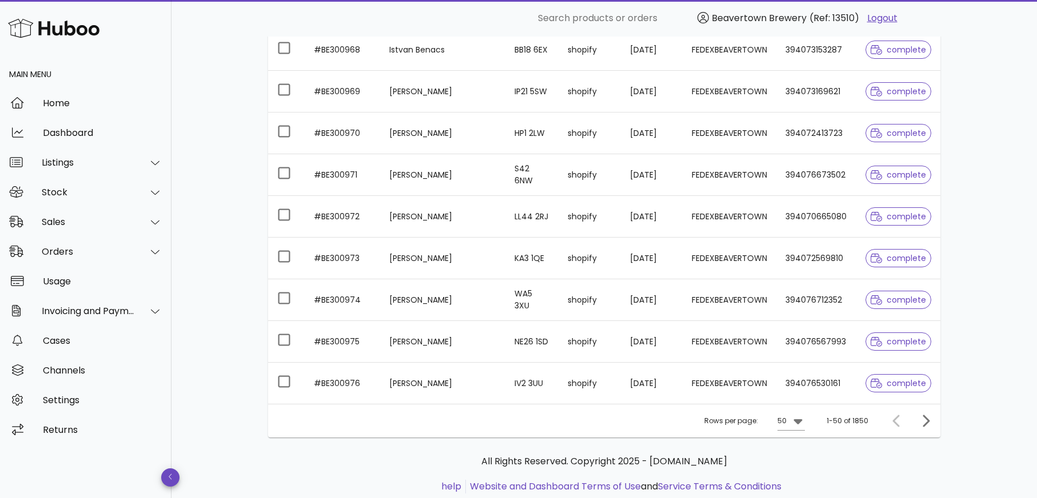
scroll to position [1953, 0]
